Goal: Task Accomplishment & Management: Manage account settings

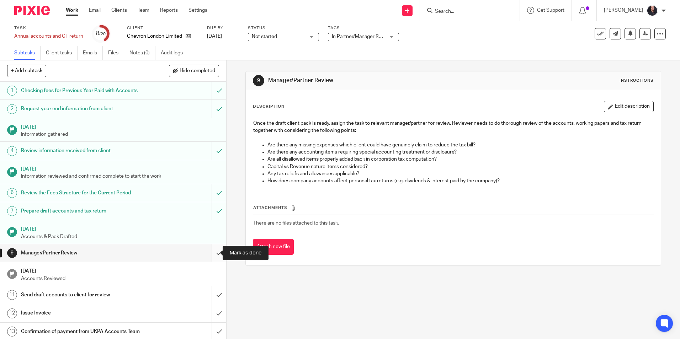
click at [212, 253] on input "submit" at bounding box center [113, 253] width 226 height 18
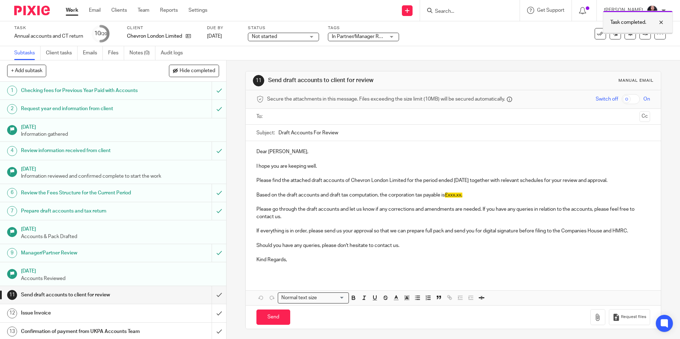
click at [660, 21] on div at bounding box center [656, 22] width 19 height 9
click at [643, 32] on icon at bounding box center [645, 33] width 5 height 5
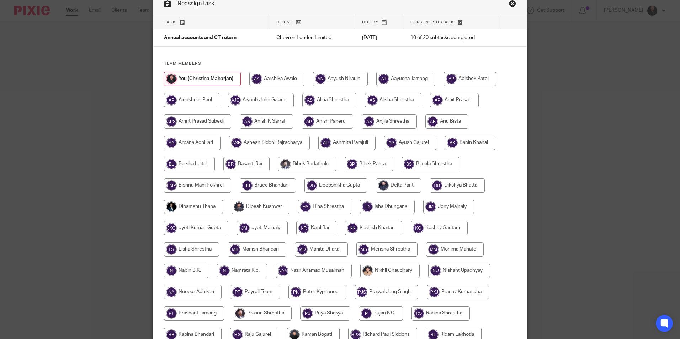
scroll to position [36, 0]
click at [292, 80] on input "radio" at bounding box center [276, 79] width 55 height 14
radio input "true"
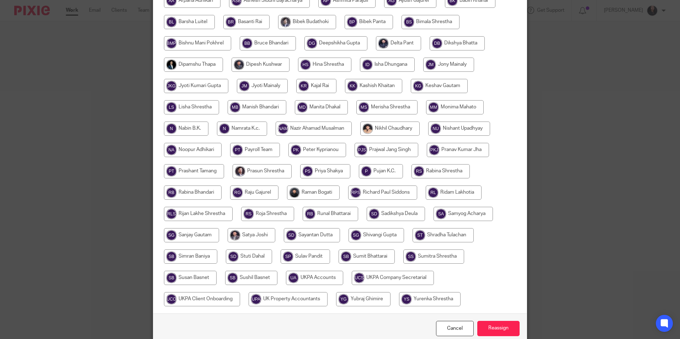
scroll to position [211, 0]
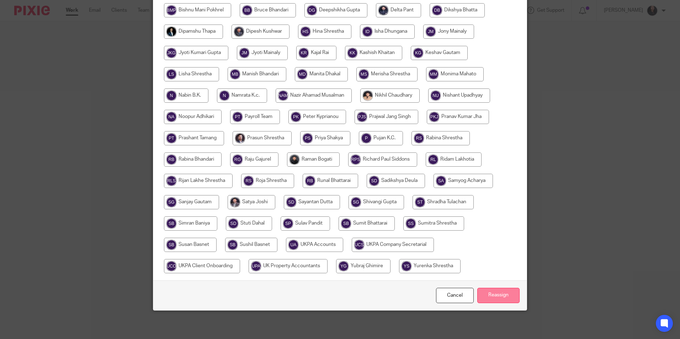
click at [491, 291] on input "Reassign" at bounding box center [499, 295] width 42 height 15
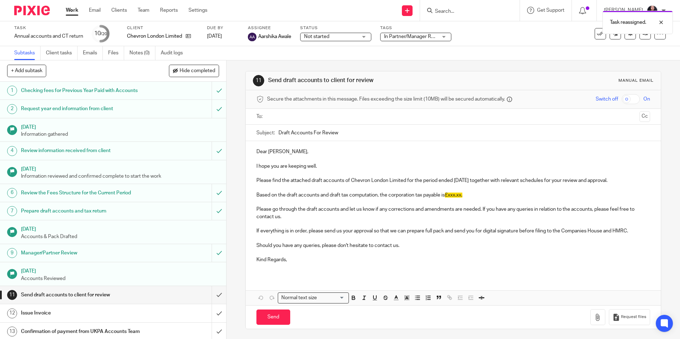
click at [36, 13] on img at bounding box center [32, 11] width 36 height 10
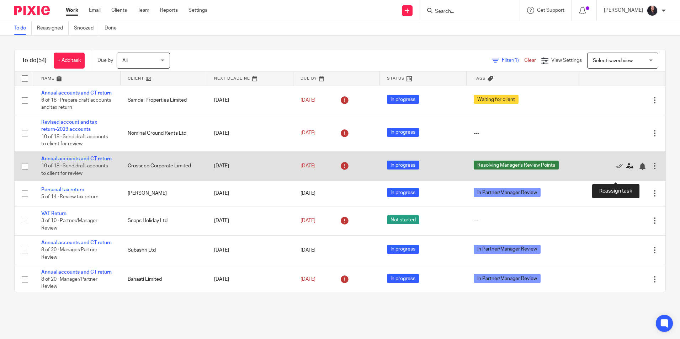
click at [627, 170] on icon at bounding box center [630, 166] width 7 height 7
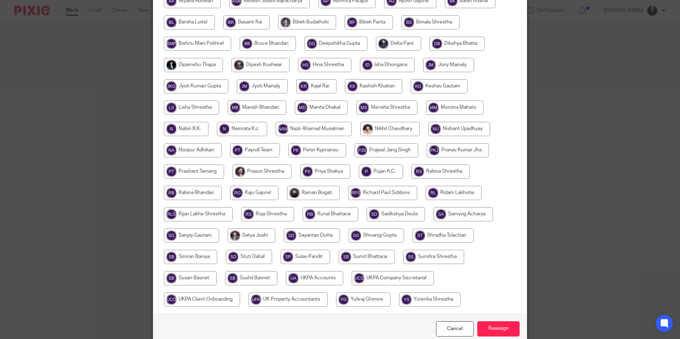
scroll to position [211, 0]
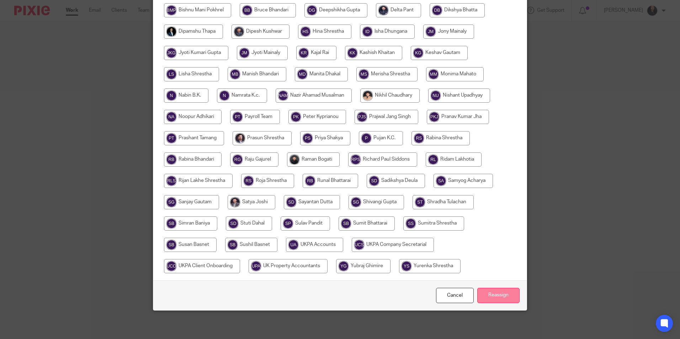
click at [486, 294] on input "Reassign" at bounding box center [499, 295] width 42 height 15
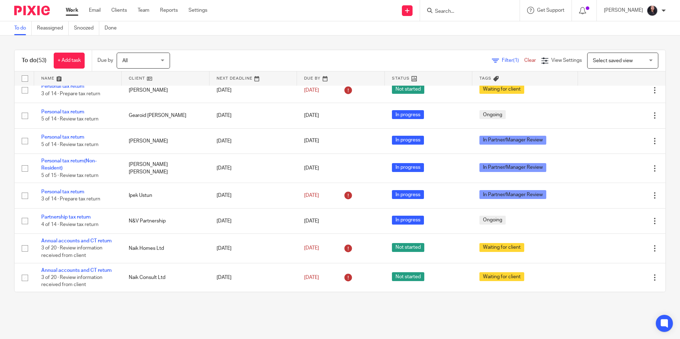
scroll to position [1281, 0]
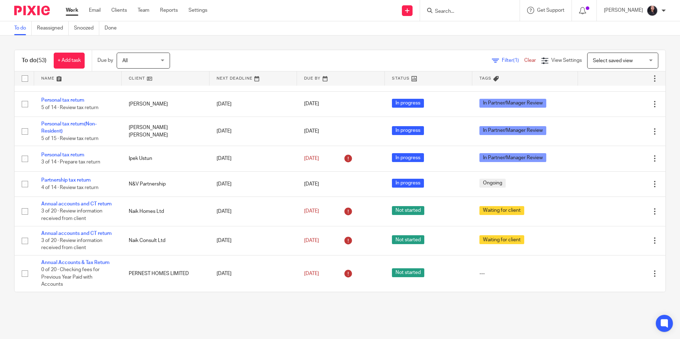
drag, startPoint x: 144, startPoint y: 13, endPoint x: 381, endPoint y: 8, distance: 237.7
click at [381, 8] on div "Send new email Create task Add client Get Support Contact Support Help Document…" at bounding box center [449, 10] width 462 height 21
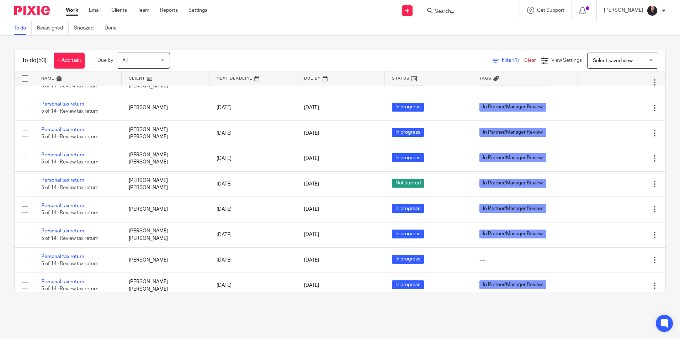
scroll to position [498, 0]
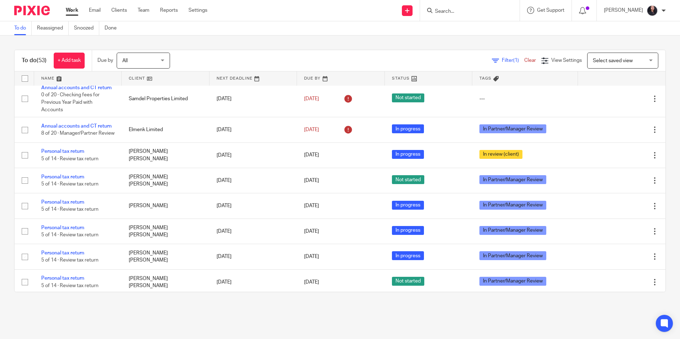
click at [441, 10] on input "Search" at bounding box center [466, 12] width 64 height 6
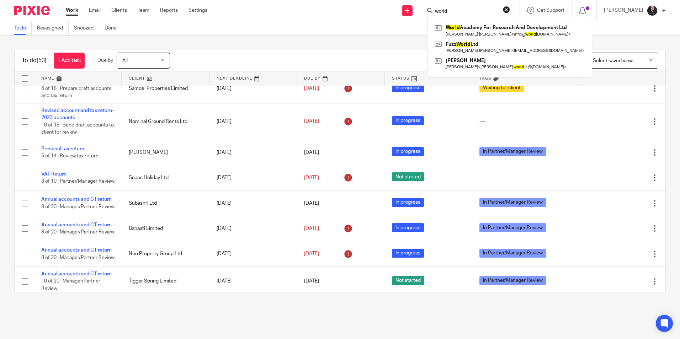
scroll to position [0, 0]
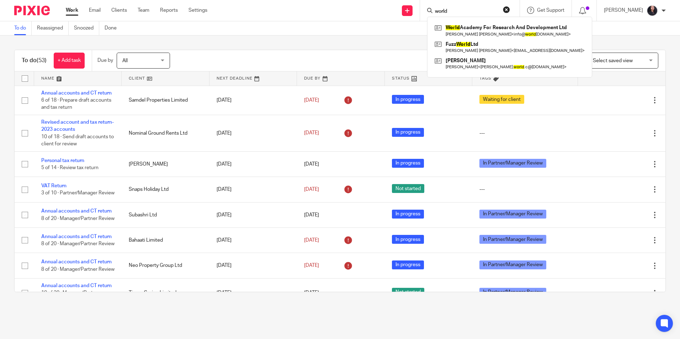
drag, startPoint x: 453, startPoint y: 10, endPoint x: 418, endPoint y: 8, distance: 34.6
click at [420, 10] on div "world World Academy For Research And Development Ltd Rupak Muhammed Nasrullah Z…" at bounding box center [470, 10] width 100 height 21
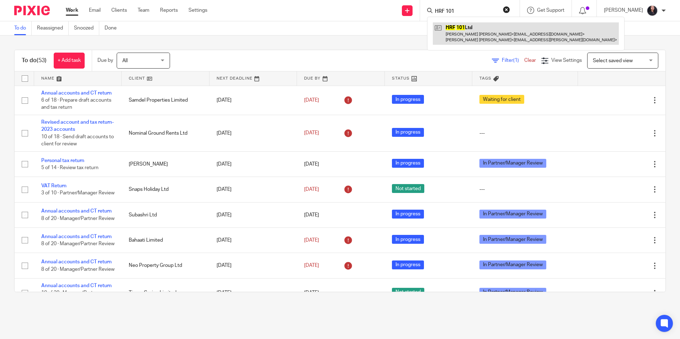
type input "HRF 101"
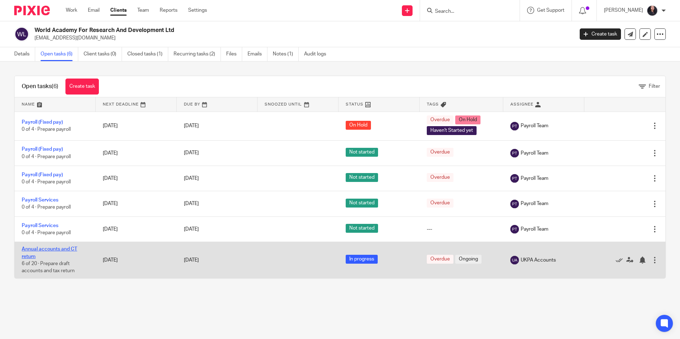
click at [30, 250] on link "Annual accounts and CT return" at bounding box center [50, 253] width 56 height 12
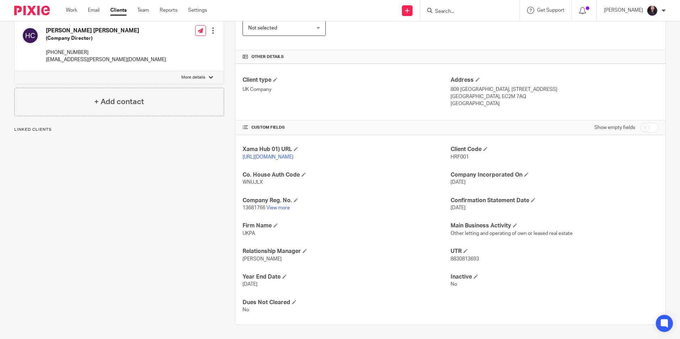
scroll to position [146, 0]
click at [280, 209] on link "View more" at bounding box center [278, 208] width 23 height 5
